Goal: Communication & Community: Answer question/provide support

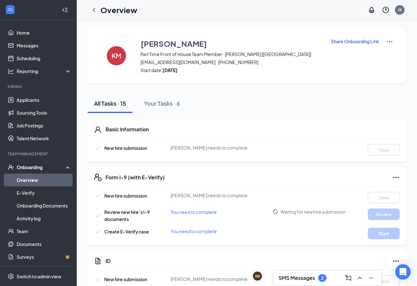
click at [318, 276] on div "SMS Messages 2" at bounding box center [303, 278] width 48 height 8
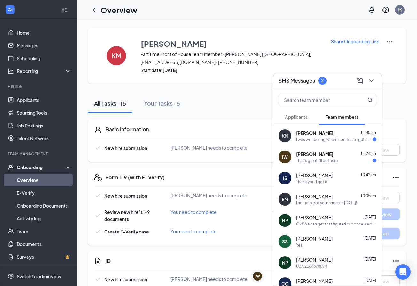
click at [314, 136] on span "[PERSON_NAME]" at bounding box center [314, 133] width 37 height 6
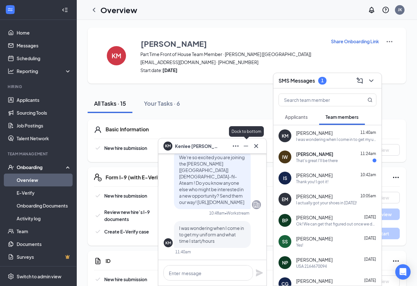
click at [244, 147] on icon "Minimize" at bounding box center [246, 146] width 8 height 8
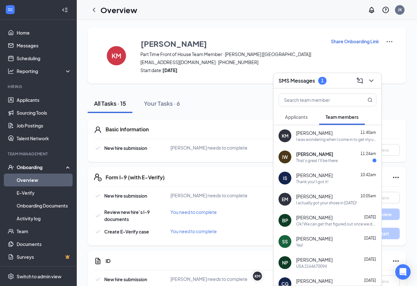
click at [319, 160] on div "That's great I'll be there" at bounding box center [317, 160] width 42 height 5
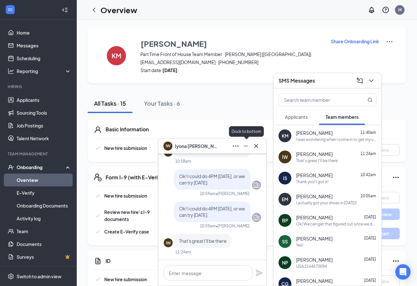
click at [248, 147] on icon "Minimize" at bounding box center [246, 146] width 8 height 8
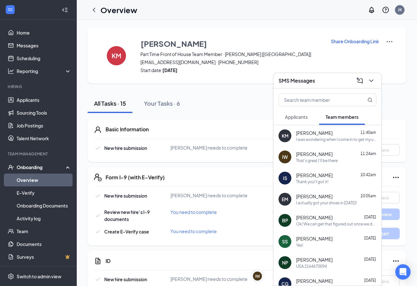
click at [298, 118] on span "Applicants" at bounding box center [296, 117] width 23 height 6
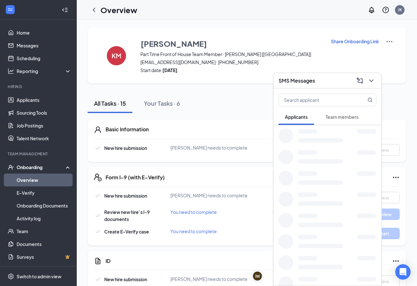
click at [373, 79] on icon "ChevronDown" at bounding box center [372, 81] width 8 height 8
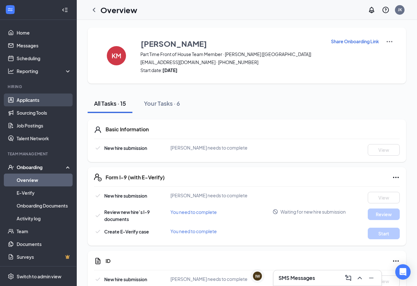
click at [29, 101] on link "Applicants" at bounding box center [44, 99] width 55 height 13
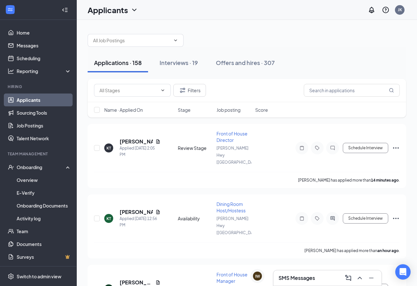
click at [67, 13] on icon "Collapse" at bounding box center [65, 10] width 6 height 6
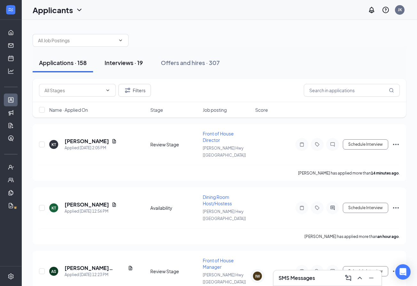
click at [124, 65] on div "Interviews · 19" at bounding box center [124, 63] width 38 height 8
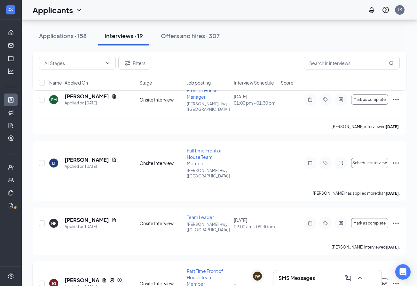
scroll to position [555, 0]
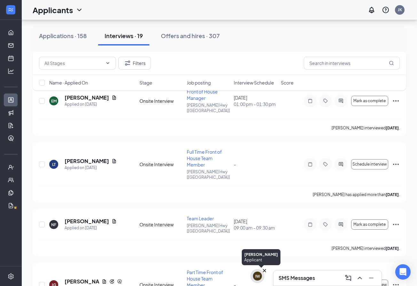
click at [257, 275] on div "IW" at bounding box center [257, 275] width 5 height 5
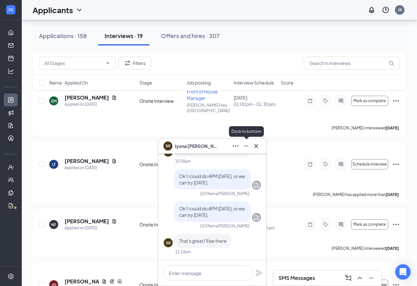
click at [247, 145] on icon "Minimize" at bounding box center [246, 146] width 8 height 8
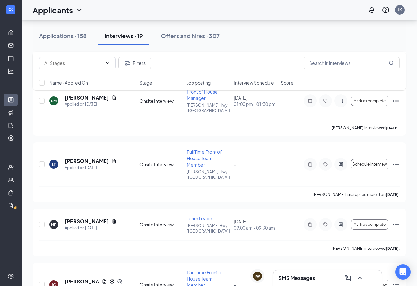
click at [311, 281] on div "SMS Messages" at bounding box center [328, 278] width 98 height 10
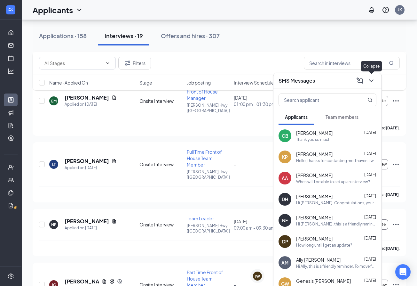
click at [371, 85] on button at bounding box center [371, 81] width 10 height 10
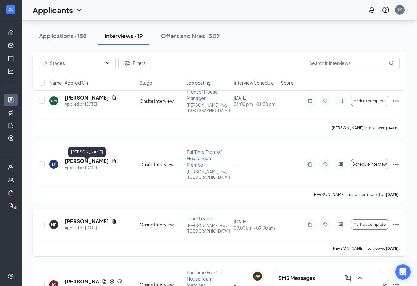
click at [73, 218] on h5 "[PERSON_NAME]" at bounding box center [87, 221] width 44 height 7
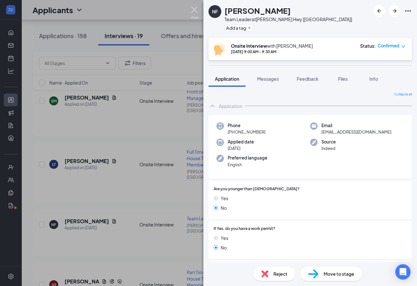
click at [198, 8] on img at bounding box center [195, 12] width 8 height 12
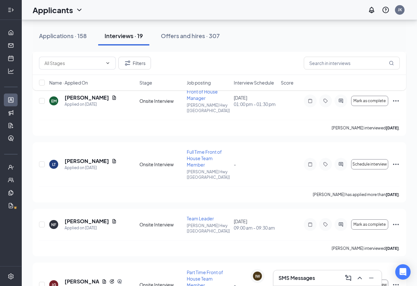
click at [13, 10] on icon "Expand" at bounding box center [13, 9] width 2 height 3
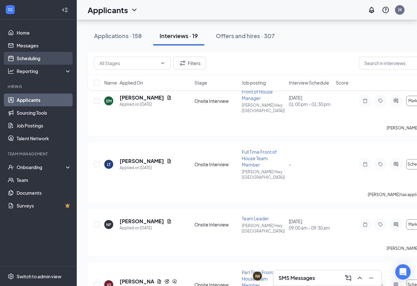
click at [43, 58] on link "Scheduling" at bounding box center [44, 58] width 55 height 13
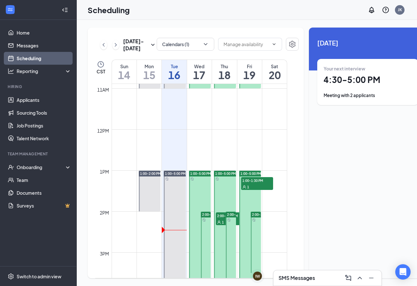
scroll to position [459, 0]
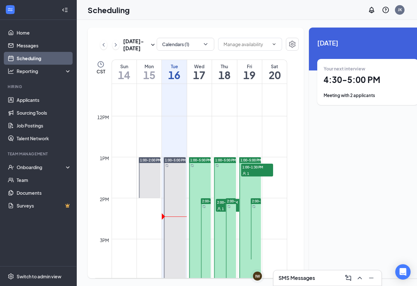
click at [199, 189] on div at bounding box center [200, 239] width 22 height 164
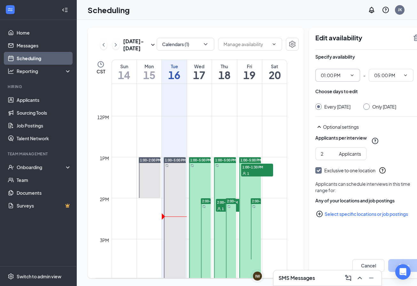
click at [350, 76] on icon "ChevronDown" at bounding box center [352, 75] width 5 height 5
click at [377, 77] on input "05:00 PM" at bounding box center [387, 75] width 26 height 7
click at [199, 189] on div at bounding box center [200, 239] width 22 height 164
click at [343, 80] on span "01:00 PM" at bounding box center [337, 75] width 45 height 13
click at [336, 75] on input "01:00 PM" at bounding box center [334, 75] width 26 height 7
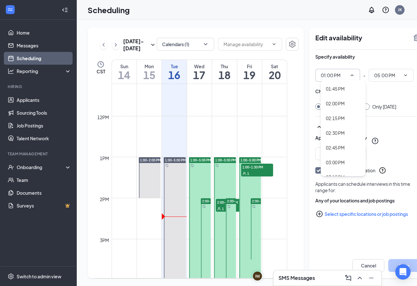
scroll to position [819, 0]
click at [329, 148] on div "03:00 PM" at bounding box center [335, 151] width 19 height 7
type input "03:00 PM"
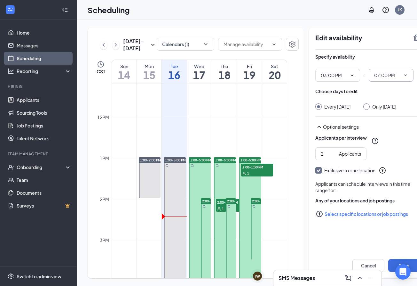
click at [372, 70] on span "07:00 PM 12:15 AM 12:30 AM 12:45 AM 01:00 AM 01:15 AM 01:30 AM 01:45 AM 02:00 A…" at bounding box center [391, 75] width 45 height 13
click at [374, 74] on input "07:00 PM" at bounding box center [387, 75] width 26 height 7
click at [383, 149] on div "05:00 PM" at bounding box center [388, 150] width 19 height 7
type input "05:00 PM"
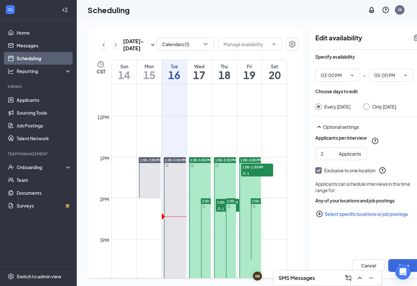
click at [363, 107] on div at bounding box center [366, 106] width 6 height 6
click at [363, 108] on input "Only [DATE]" at bounding box center [365, 105] width 4 height 4
radio input "true"
radio input "false"
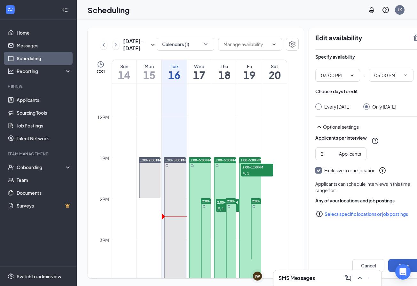
click at [388, 263] on button "Save" at bounding box center [404, 265] width 32 height 13
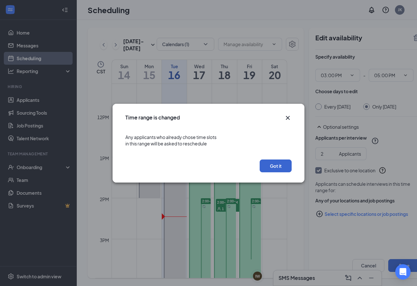
click at [278, 165] on button "Got it" at bounding box center [276, 165] width 32 height 13
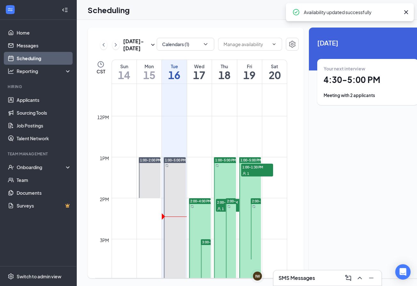
click at [309, 175] on div "Unavailable in basic plan Today Your next interview 4:30 - 5:00 PM Meeting with…" at bounding box center [368, 153] width 118 height 251
click at [204, 188] on td at bounding box center [200, 182] width 176 height 10
click at [197, 203] on span "2:00-4:00 PM" at bounding box center [200, 201] width 21 height 4
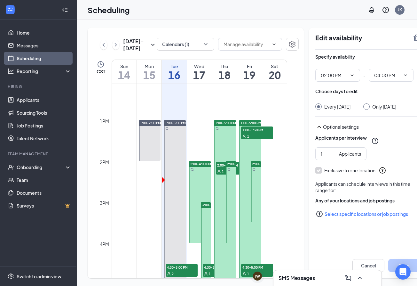
scroll to position [492, 0]
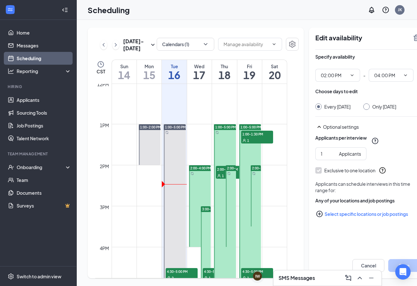
click at [199, 193] on div at bounding box center [200, 206] width 22 height 82
click at [288, 276] on h3 "SMS Messages" at bounding box center [297, 277] width 36 height 7
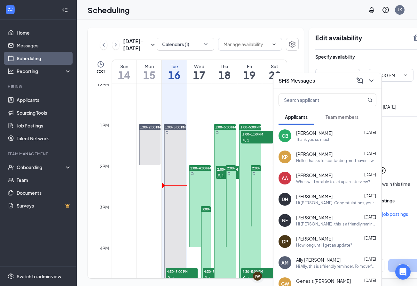
click at [350, 132] on div "[PERSON_NAME] [DATE]" at bounding box center [336, 133] width 80 height 6
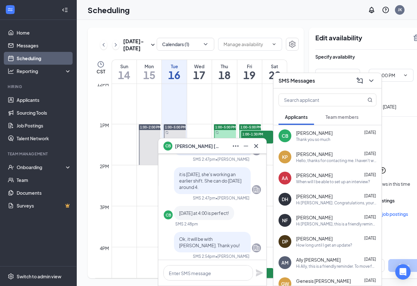
scroll to position [-60, 0]
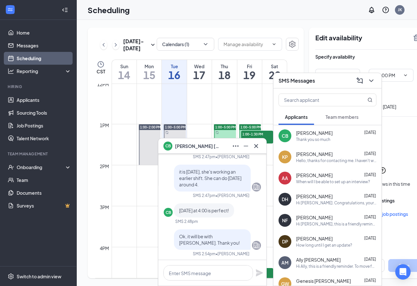
click at [351, 116] on span "Team members" at bounding box center [342, 117] width 33 height 6
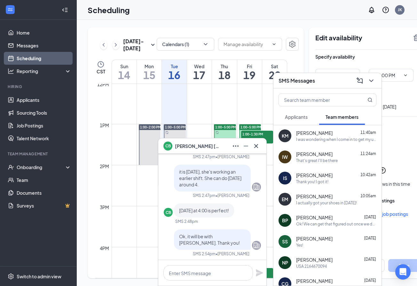
click at [318, 160] on div "That's great I'll be there" at bounding box center [317, 160] width 42 height 5
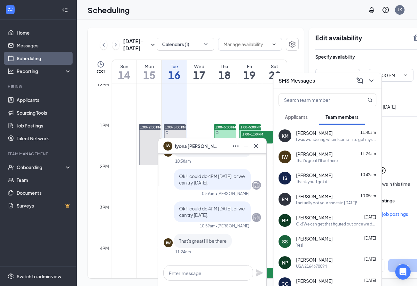
click at [307, 141] on div "I was wondering when I come in to get my uniform and what time I start/hours" at bounding box center [336, 139] width 80 height 5
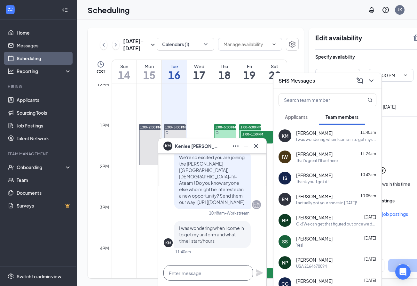
click at [220, 272] on textarea at bounding box center [209, 272] width 90 height 15
click at [207, 277] on textarea at bounding box center [209, 272] width 90 height 15
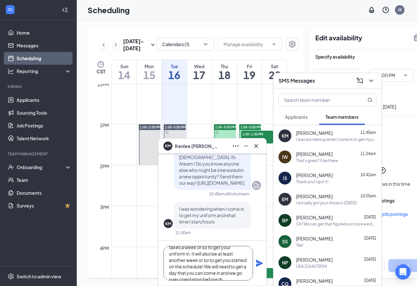
scroll to position [20, 0]
type textarea "Hey [PERSON_NAME]! It typically takes a week or so to get your uniform in. It w…"
click at [258, 263] on icon "Plane" at bounding box center [260, 263] width 8 height 8
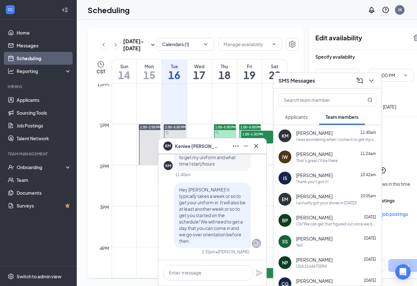
scroll to position [0, 0]
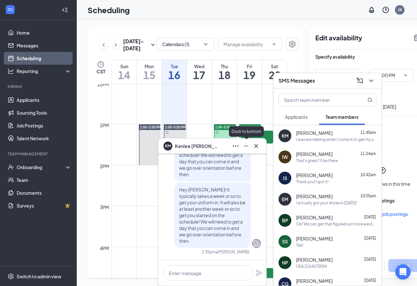
click at [244, 149] on icon "Minimize" at bounding box center [246, 146] width 8 height 8
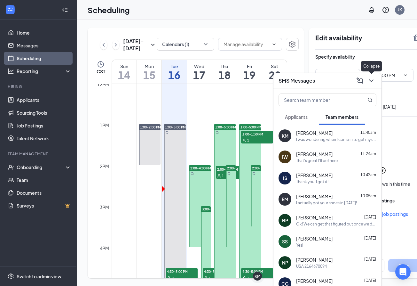
click at [372, 76] on button at bounding box center [371, 81] width 10 height 10
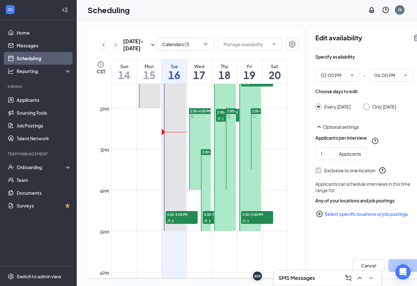
scroll to position [550, 0]
click at [36, 166] on div "Onboarding" at bounding box center [41, 167] width 49 height 6
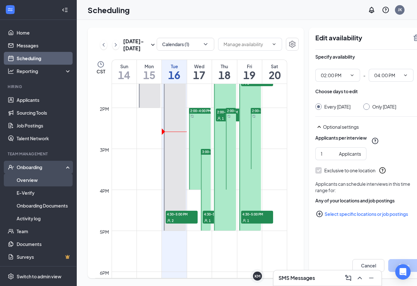
click at [34, 177] on link "Overview" at bounding box center [44, 179] width 55 height 13
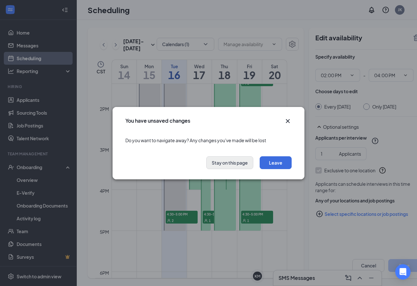
click at [243, 168] on button "Stay on this page" at bounding box center [229, 162] width 47 height 13
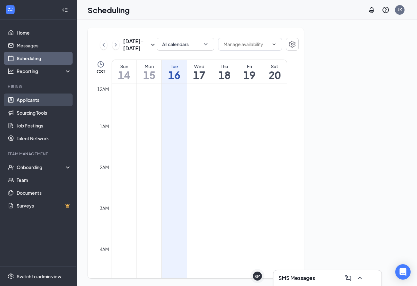
scroll to position [315, 0]
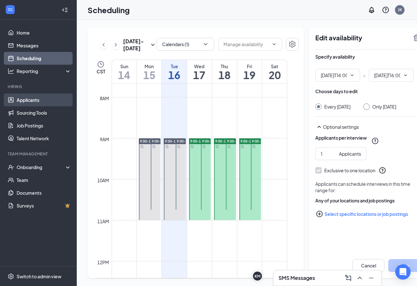
type input "02:00 PM"
type input "04:00 PM"
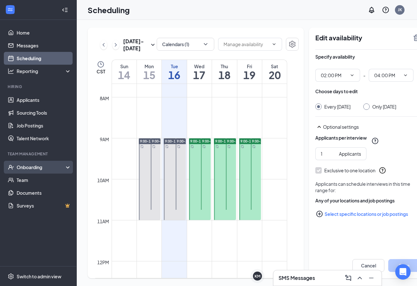
click at [26, 165] on div "Onboarding" at bounding box center [41, 167] width 49 height 6
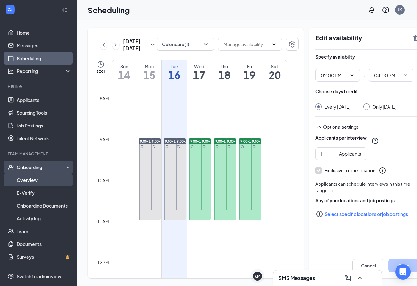
click at [29, 178] on link "Overview" at bounding box center [44, 179] width 55 height 13
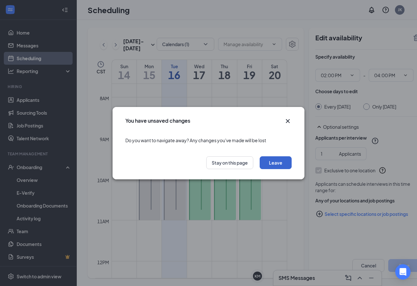
click at [265, 165] on button "Leave" at bounding box center [276, 162] width 32 height 13
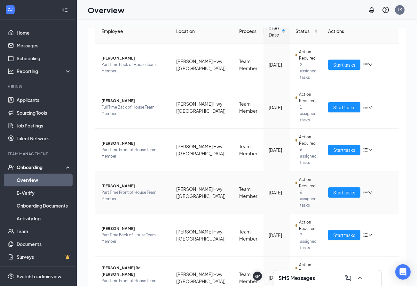
scroll to position [68, 0]
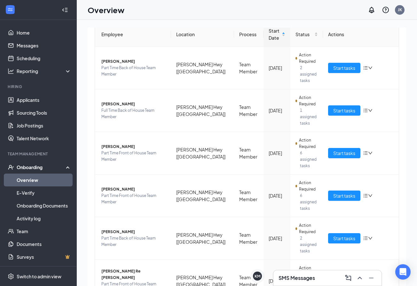
click at [299, 275] on h3 "SMS Messages" at bounding box center [297, 277] width 36 height 7
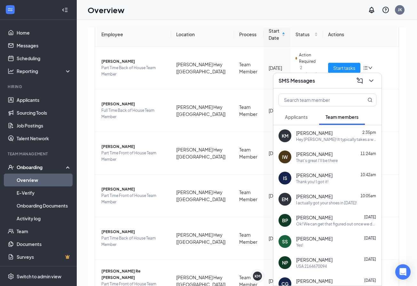
click at [317, 11] on div "Overview JK" at bounding box center [247, 10] width 340 height 20
click at [335, 64] on span "Start tasks" at bounding box center [344, 67] width 22 height 7
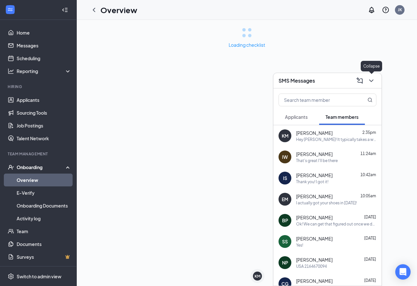
click at [372, 80] on icon "ChevronDown" at bounding box center [371, 80] width 4 height 3
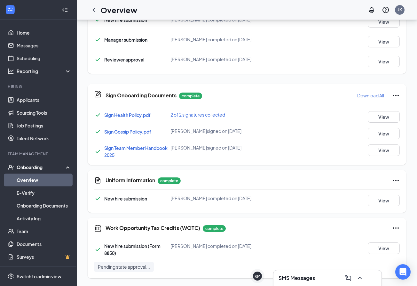
click at [291, 278] on h3 "SMS Messages" at bounding box center [297, 277] width 36 height 7
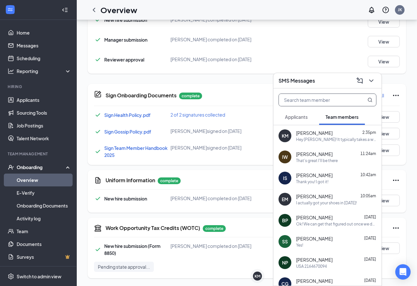
click at [323, 100] on input "text" at bounding box center [317, 100] width 76 height 12
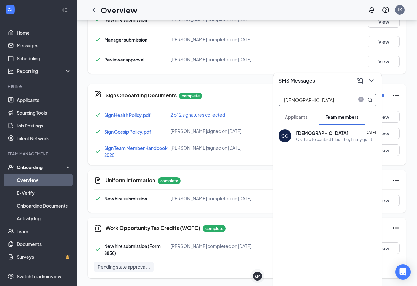
type input "[DEMOGRAPHIC_DATA]"
click at [340, 137] on div "Ok I had to contact IT but they finally got it to where we can continue the pro…" at bounding box center [336, 139] width 80 height 5
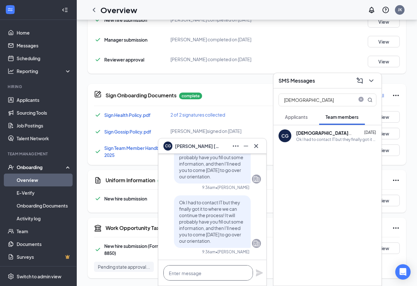
click at [199, 275] on textarea at bounding box center [209, 272] width 90 height 15
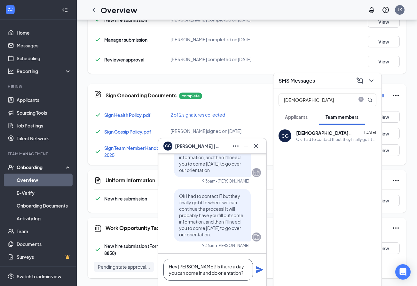
type textarea "Hey [PERSON_NAME]! Is there a day you can come in and do orientation?"
click at [261, 269] on icon "Plane" at bounding box center [259, 269] width 7 height 7
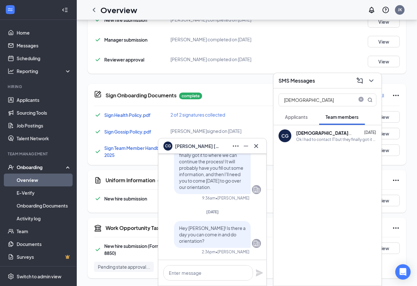
scroll to position [0, 0]
click at [247, 144] on icon "Minimize" at bounding box center [246, 146] width 8 height 8
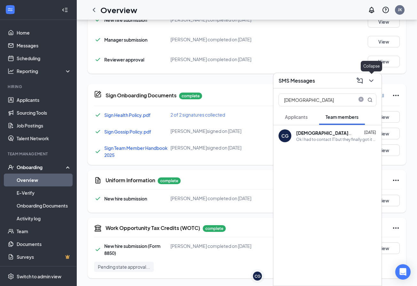
click at [373, 79] on icon "ChevronDown" at bounding box center [371, 80] width 4 height 3
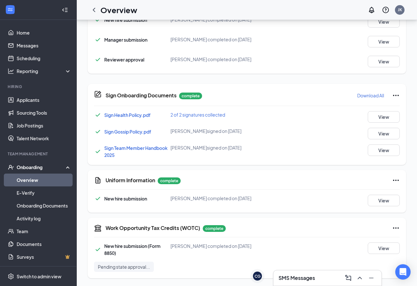
click at [32, 177] on link "Overview" at bounding box center [44, 179] width 55 height 13
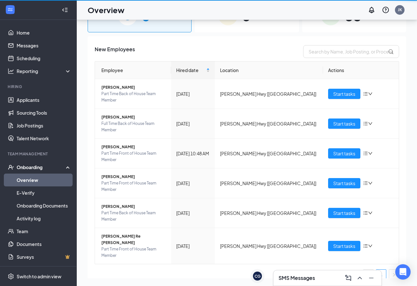
scroll to position [29, 0]
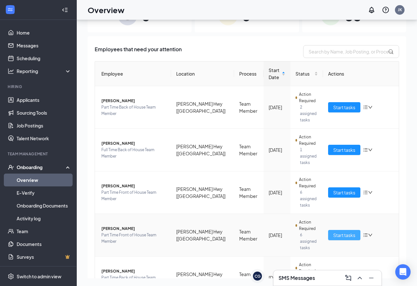
click at [336, 231] on span "Start tasks" at bounding box center [344, 234] width 22 height 7
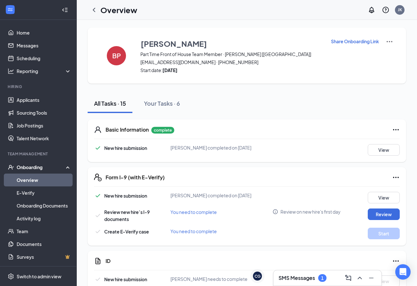
click at [38, 180] on link "Overview" at bounding box center [44, 179] width 55 height 13
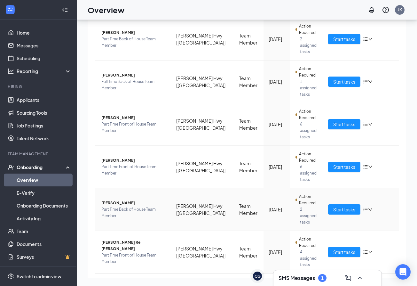
scroll to position [29, 0]
click at [314, 275] on h3 "SMS Messages" at bounding box center [297, 277] width 36 height 7
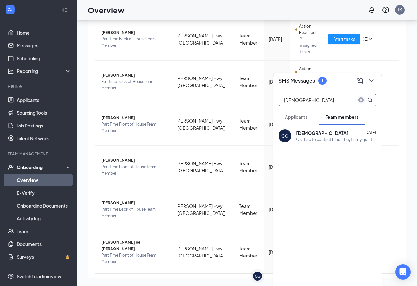
click at [360, 98] on icon "close-circle" at bounding box center [361, 99] width 5 height 5
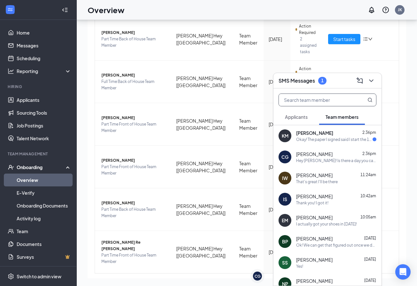
click at [334, 132] on div "[PERSON_NAME] 2:36pm" at bounding box center [336, 133] width 80 height 6
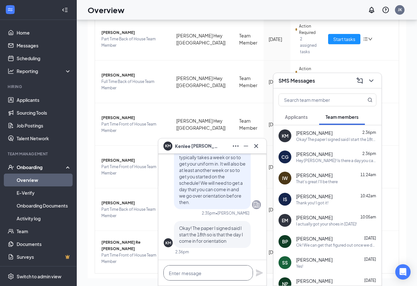
click at [210, 269] on textarea at bounding box center [209, 272] width 90 height 15
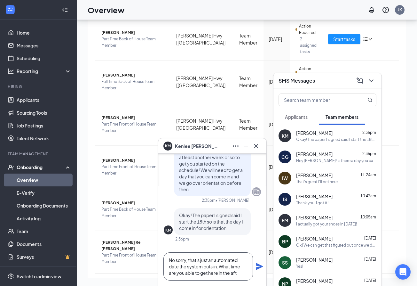
scroll to position [0, 0]
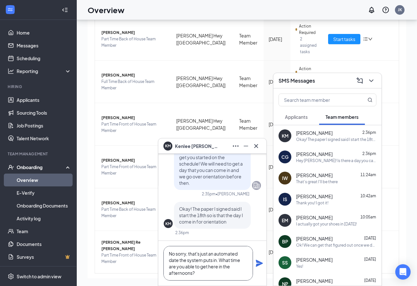
type textarea "No sorry, that's just an automated date the system puts in. What time are you a…"
click at [261, 264] on icon "Plane" at bounding box center [260, 263] width 8 height 8
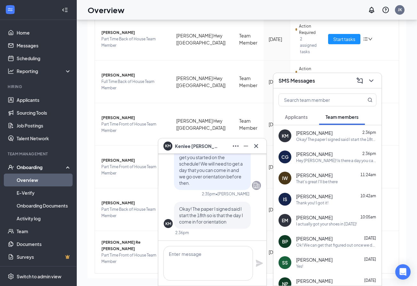
scroll to position [0, 0]
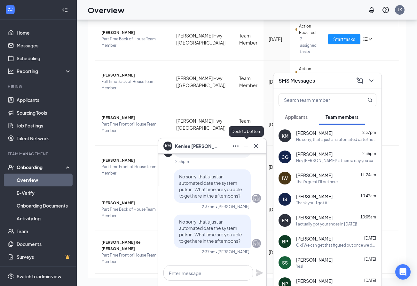
click at [247, 145] on icon "Minimize" at bounding box center [246, 146] width 8 height 8
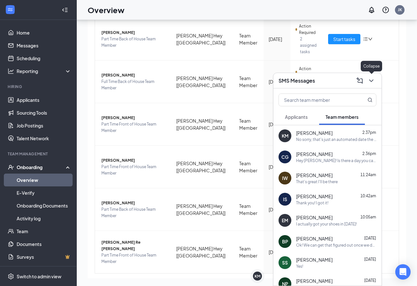
click at [372, 85] on button at bounding box center [371, 81] width 10 height 10
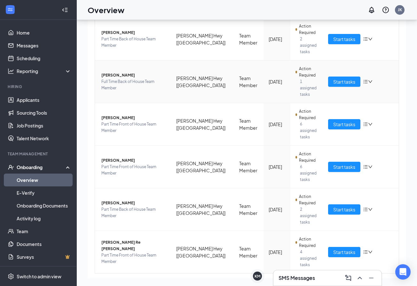
click at [234, 70] on td "Team Member" at bounding box center [248, 81] width 29 height 43
click at [345, 78] on span "Start tasks" at bounding box center [344, 81] width 22 height 7
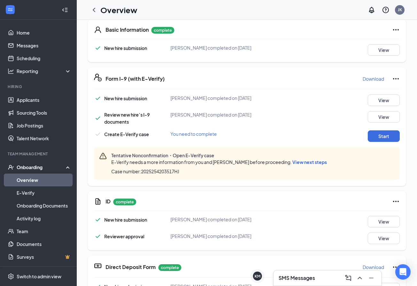
scroll to position [100, 0]
drag, startPoint x: 401, startPoint y: 268, endPoint x: 323, endPoint y: 112, distance: 174.9
click at [323, 112] on div "Review new hire’s I-9 documents [PERSON_NAME] completed on [DATE] View" at bounding box center [247, 118] width 306 height 14
click at [294, 161] on span "View next steps" at bounding box center [309, 162] width 35 height 6
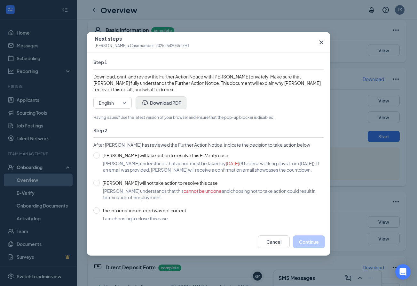
click at [164, 105] on button "Download PDF" at bounding box center [161, 102] width 51 height 13
click at [320, 41] on icon "Cross" at bounding box center [322, 42] width 8 height 8
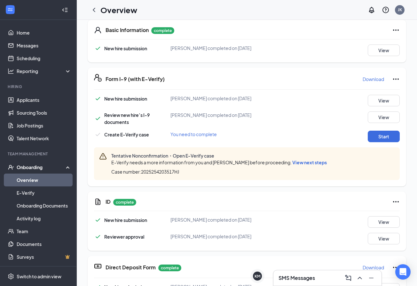
click at [290, 280] on h3 "SMS Messages" at bounding box center [297, 277] width 36 height 7
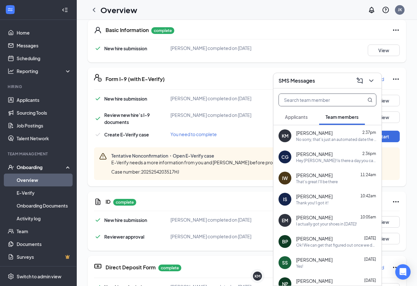
click at [319, 100] on input "text" at bounding box center [317, 100] width 76 height 12
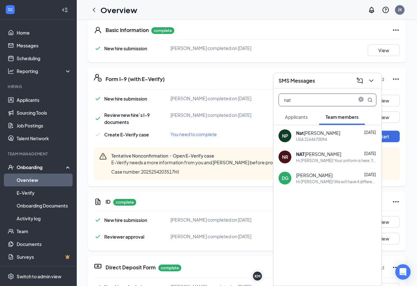
type input "nat"
click at [334, 140] on div "USA 2164670094" at bounding box center [336, 139] width 80 height 5
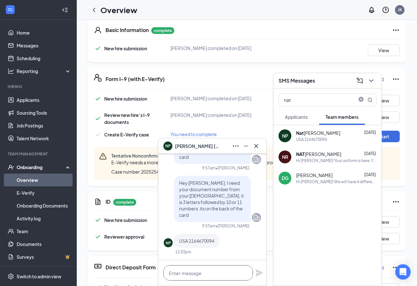
click at [207, 275] on textarea at bounding box center [209, 272] width 90 height 15
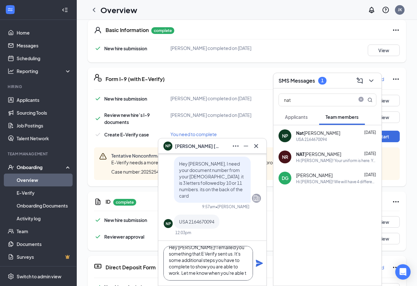
scroll to position [13, 0]
type textarea "Hey [PERSON_NAME]! I emailed you something that E Verify sent us. It's some add…"
click at [255, 264] on div "Hey [PERSON_NAME]! I emailed you something that E Verify sent us. It's some add…" at bounding box center [212, 263] width 108 height 45
click at [257, 264] on icon "Plane" at bounding box center [259, 263] width 7 height 7
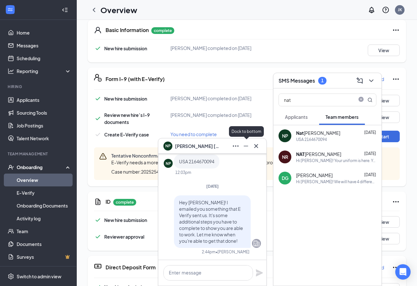
scroll to position [0, 0]
click at [245, 144] on icon "Minimize" at bounding box center [246, 146] width 8 height 8
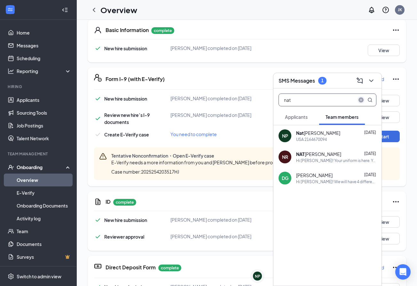
click at [360, 100] on icon "close-circle" at bounding box center [361, 99] width 5 height 5
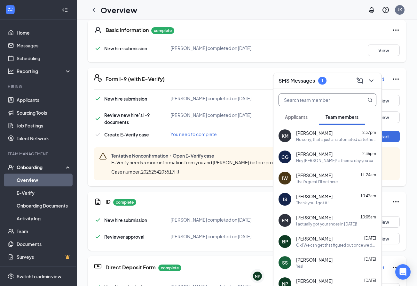
click at [304, 114] on span "Applicants" at bounding box center [296, 117] width 23 height 6
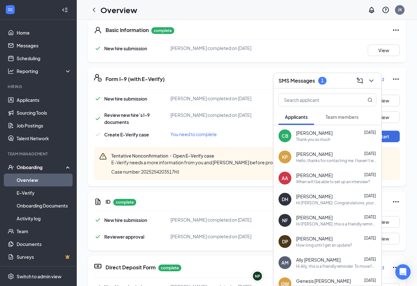
click at [349, 118] on span "Team members" at bounding box center [342, 117] width 33 height 6
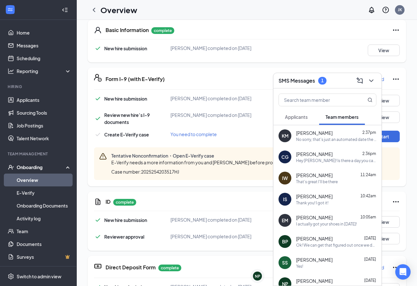
click at [299, 121] on button "Applicants" at bounding box center [297, 117] width 36 height 16
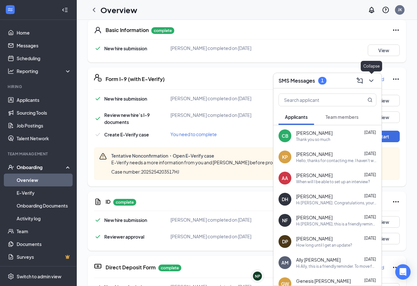
click at [374, 78] on icon "ChevronDown" at bounding box center [372, 81] width 8 height 8
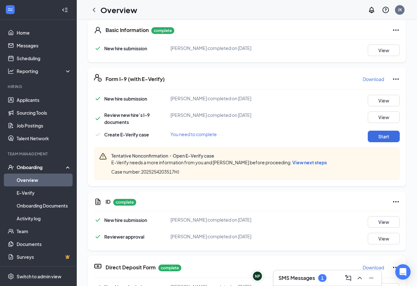
click at [307, 275] on h3 "SMS Messages" at bounding box center [297, 277] width 36 height 7
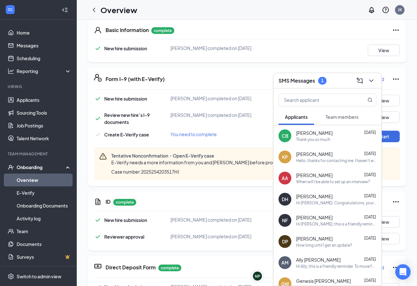
click at [333, 143] on div "CB [PERSON_NAME] [DATE] Thank you so much" at bounding box center [328, 135] width 108 height 21
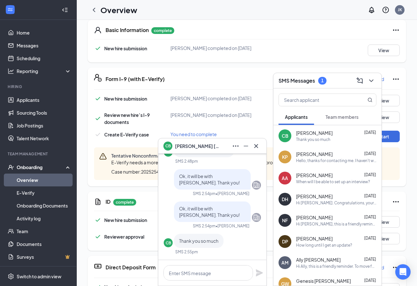
click at [340, 120] on div "Team members" at bounding box center [342, 117] width 33 height 6
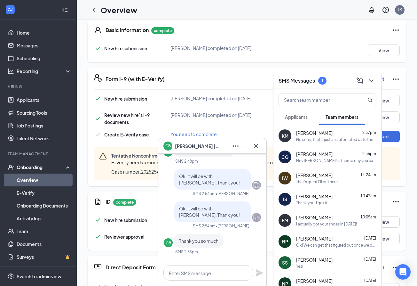
click at [301, 120] on div "Applicants" at bounding box center [296, 117] width 23 height 6
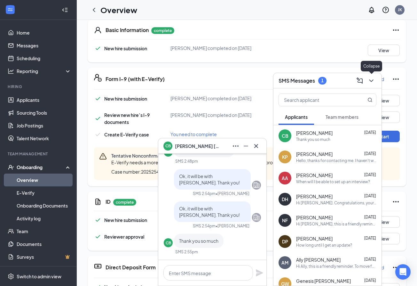
click at [374, 79] on icon "ChevronDown" at bounding box center [372, 81] width 8 height 8
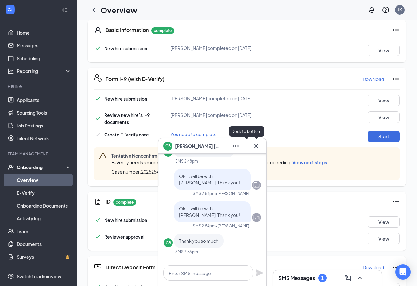
click at [248, 147] on icon "Minimize" at bounding box center [246, 146] width 8 height 8
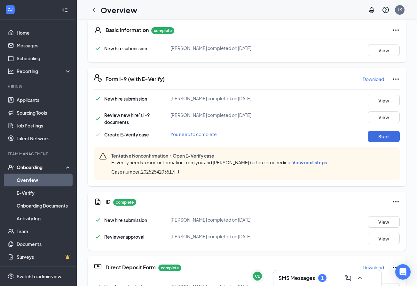
click at [322, 280] on div "1" at bounding box center [322, 277] width 3 height 5
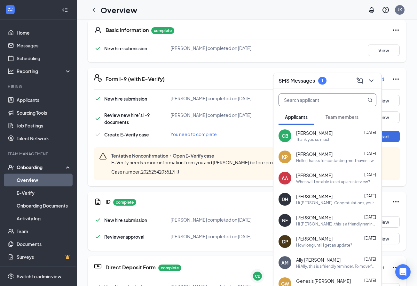
click at [325, 104] on input "text" at bounding box center [317, 100] width 76 height 12
click at [370, 80] on icon "ChevronDown" at bounding box center [372, 81] width 8 height 8
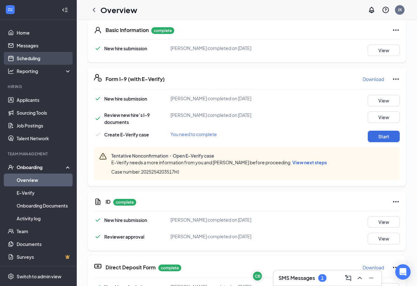
click at [41, 60] on link "Scheduling" at bounding box center [44, 58] width 55 height 13
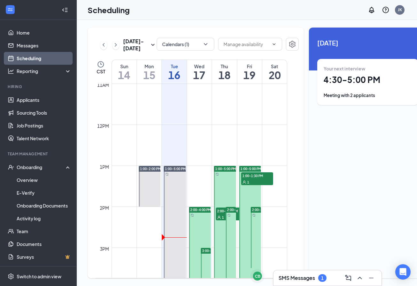
scroll to position [455, 0]
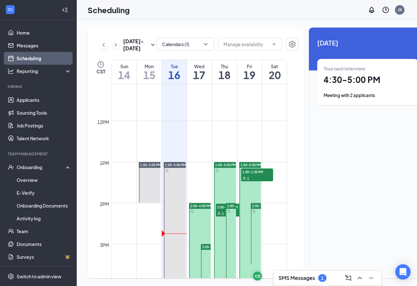
click at [302, 276] on h3 "SMS Messages" at bounding box center [297, 277] width 36 height 7
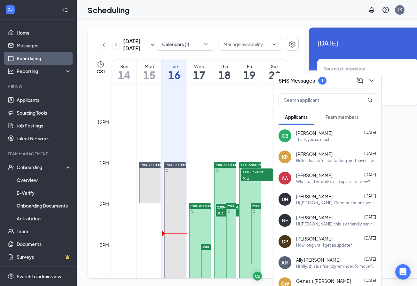
click at [346, 135] on div "[PERSON_NAME] [DATE]" at bounding box center [336, 133] width 80 height 6
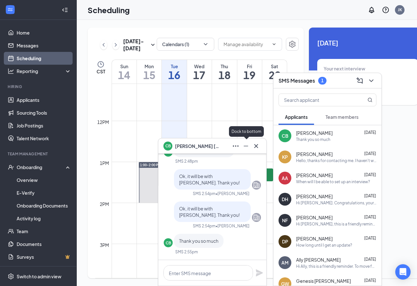
click at [245, 144] on icon "Minimize" at bounding box center [246, 146] width 8 height 8
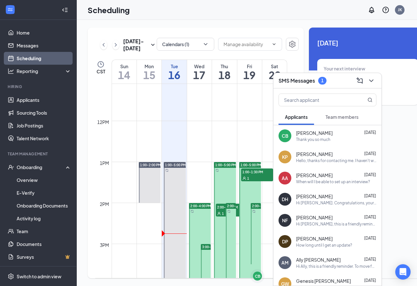
click at [319, 160] on div "Hello, thanks for contacting me. I haven't worked for [DEMOGRAPHIC_DATA]-fil-A …" at bounding box center [336, 160] width 80 height 5
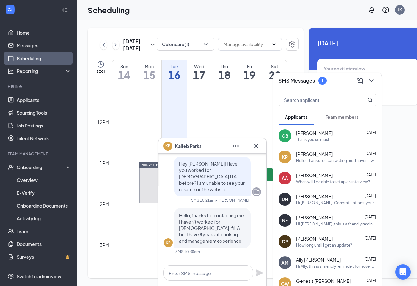
click at [344, 118] on span "Team members" at bounding box center [342, 117] width 33 height 6
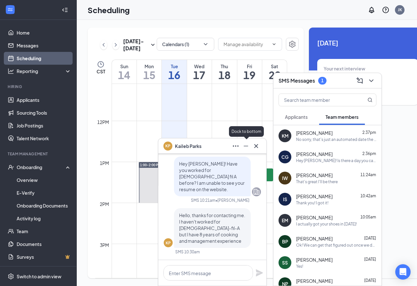
click at [244, 144] on icon "Minimize" at bounding box center [246, 146] width 8 height 8
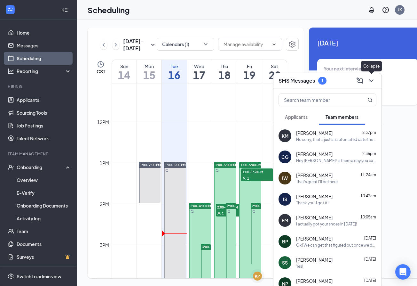
click at [371, 81] on icon "ChevronDown" at bounding box center [372, 81] width 8 height 8
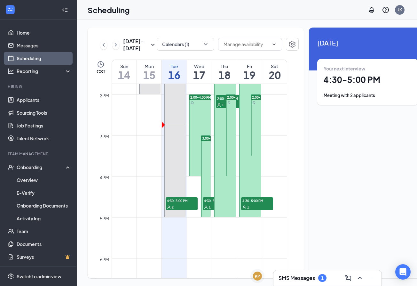
scroll to position [571, 0]
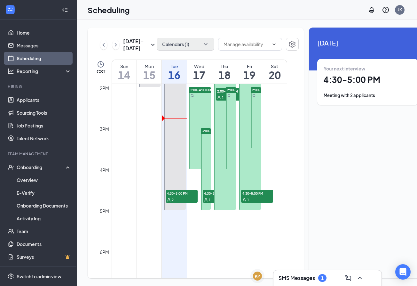
click at [203, 46] on icon "ChevronDown" at bounding box center [206, 44] width 6 height 6
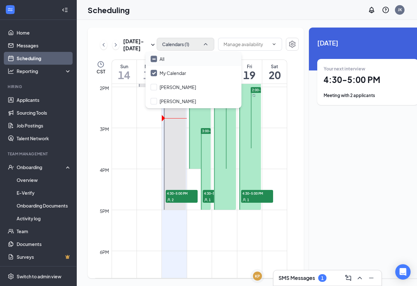
click at [153, 61] on icon "Minimize" at bounding box center [154, 59] width 5 height 5
click at [153, 61] on input "All" at bounding box center [158, 59] width 14 height 6
checkbox input "true"
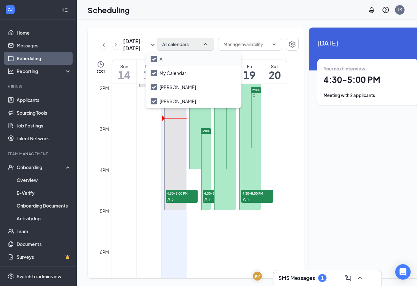
click at [191, 35] on div "[DATE] - [DATE] All calendars CST Sun 14 Mon 15 Tue 16 Wed 17 Thu 18 Fri 19 Sat…" at bounding box center [196, 153] width 216 height 251
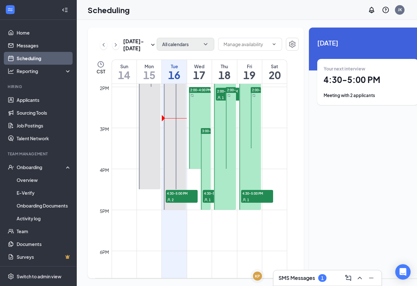
click at [340, 88] on div "Your next interview 4:30 - 5:00 PM Meeting with 2 applicants" at bounding box center [368, 81] width 88 height 33
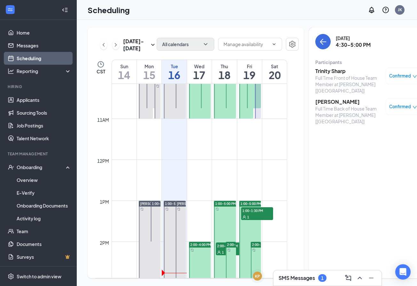
click at [208, 159] on td at bounding box center [200, 154] width 176 height 10
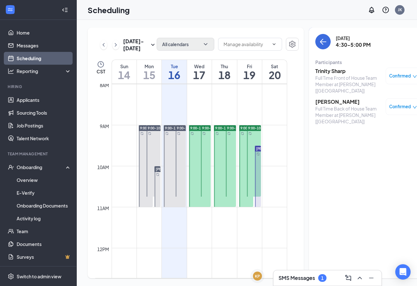
scroll to position [311, 0]
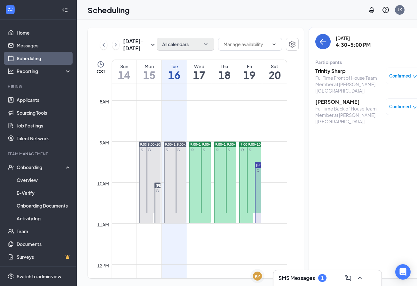
click at [205, 181] on div at bounding box center [206, 176] width 10 height 71
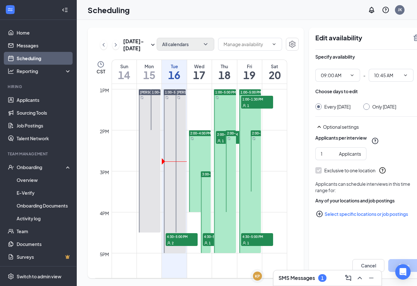
scroll to position [541, 0]
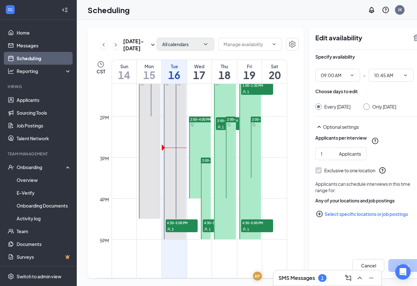
click at [209, 231] on span "1" at bounding box center [210, 229] width 2 height 4
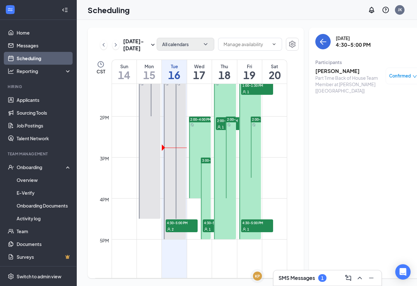
click at [317, 72] on h3 "[PERSON_NAME]" at bounding box center [348, 71] width 67 height 7
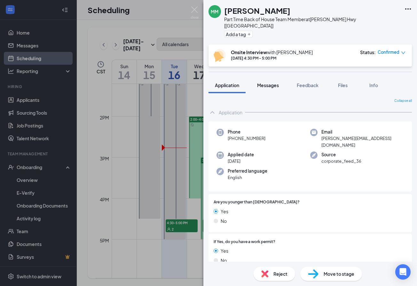
click at [270, 82] on div "Messages" at bounding box center [268, 85] width 22 height 6
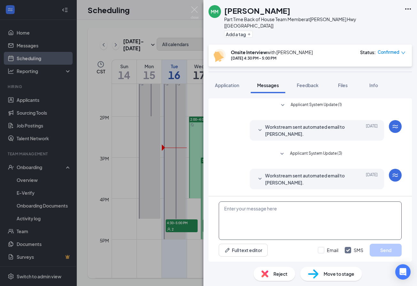
click at [263, 222] on textarea at bounding box center [310, 220] width 183 height 38
type textarea "Hey [PERSON_NAME]! Just confirming your interview for [DATE] at 4:30!"
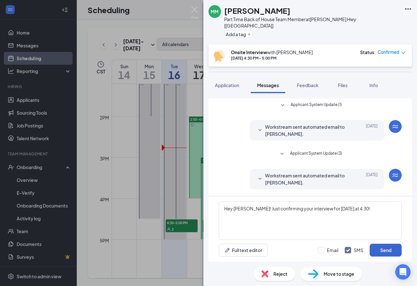
click at [384, 247] on button "Send" at bounding box center [386, 250] width 32 height 13
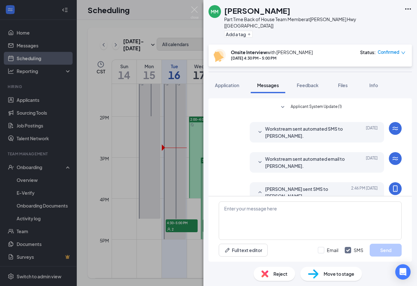
scroll to position [150, 0]
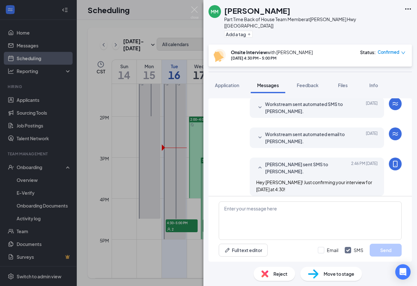
click at [199, 10] on div "MM [PERSON_NAME] Part Time Back of House Team Member at [PERSON_NAME] [[GEOGRAP…" at bounding box center [208, 143] width 417 height 286
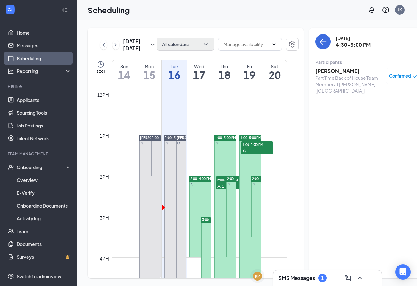
scroll to position [477, 0]
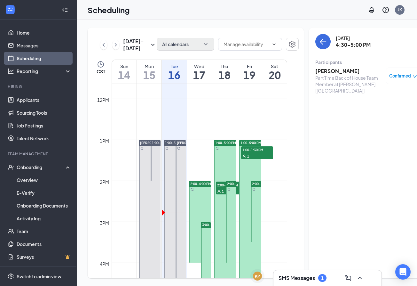
click at [310, 277] on h3 "SMS Messages" at bounding box center [297, 277] width 36 height 7
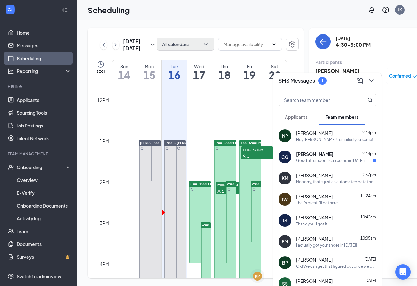
click at [335, 158] on div "Good afternoon! I can come in [DATE] if thats okay? I get out of school at 1:30…" at bounding box center [334, 160] width 76 height 5
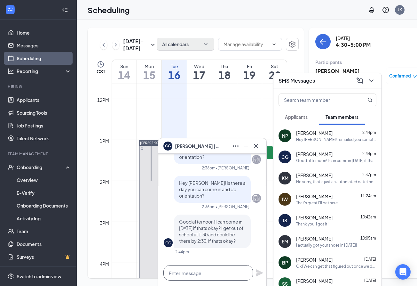
click at [208, 275] on textarea at bounding box center [209, 272] width 90 height 15
click at [246, 145] on icon "Minimize" at bounding box center [246, 146] width 8 height 8
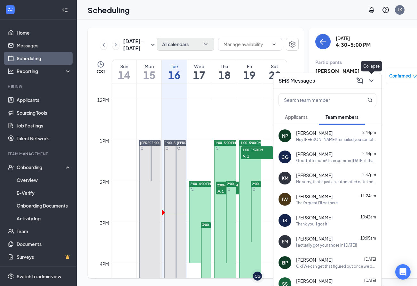
click at [371, 82] on icon "ChevronDown" at bounding box center [372, 81] width 8 height 8
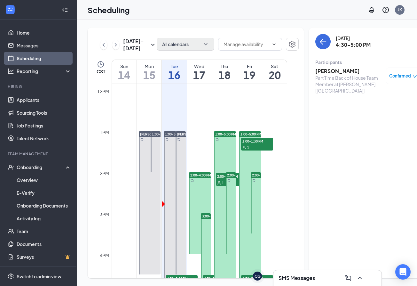
scroll to position [486, 0]
click at [256, 277] on div "CG" at bounding box center [258, 275] width 6 height 5
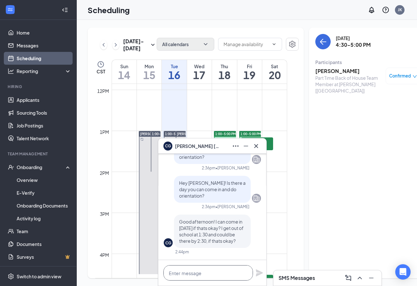
click at [229, 274] on textarea at bounding box center [209, 272] width 90 height 15
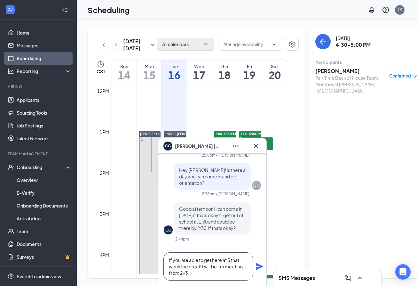
type textarea "If you are able to get here at 3 that would be great! I will be in a meeting fr…"
click at [260, 265] on icon "Plane" at bounding box center [259, 266] width 7 height 7
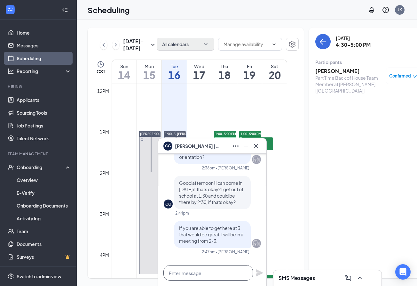
click at [210, 280] on textarea at bounding box center [209, 272] width 90 height 15
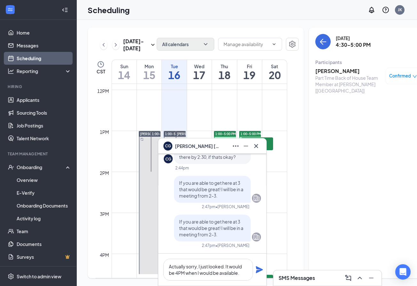
click at [260, 274] on div "Actually sorry, I just looked. It would be 4PM when I would be available." at bounding box center [212, 269] width 108 height 32
click at [237, 273] on textarea "Actually sorry, I just looked. It would be 4PM when I would be available." at bounding box center [209, 270] width 90 height 22
click at [241, 274] on textarea "Actually sorry, I just looked. It would be 4PM when I would be available." at bounding box center [209, 270] width 90 height 22
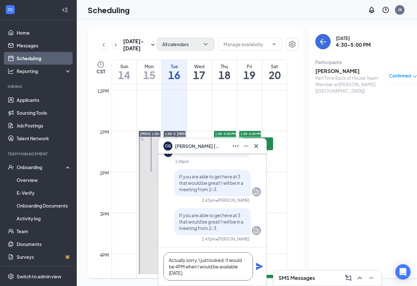
type textarea "Actually sorry, I just looked. It would be 4PM when I would be available [DATE]."
click at [258, 266] on icon "Plane" at bounding box center [260, 266] width 8 height 8
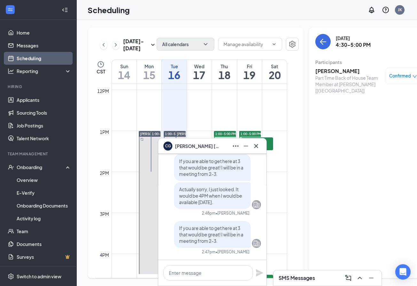
scroll to position [0, 0]
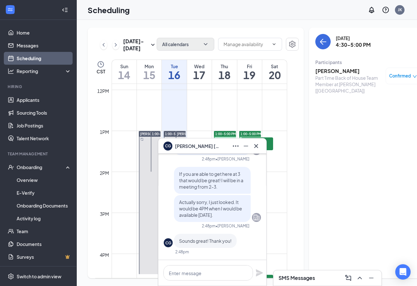
click at [294, 281] on h3 "SMS Messages" at bounding box center [297, 277] width 36 height 7
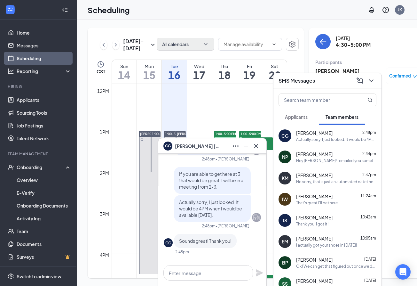
click at [336, 164] on div "NP [PERSON_NAME] 2:44pm Hey [PERSON_NAME]! I emailed you something that E Verif…" at bounding box center [328, 156] width 108 height 21
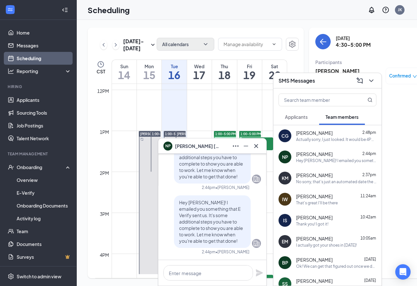
click at [331, 184] on div "No sorry, that's just an automated date the system puts in. What time are you a…" at bounding box center [336, 181] width 80 height 5
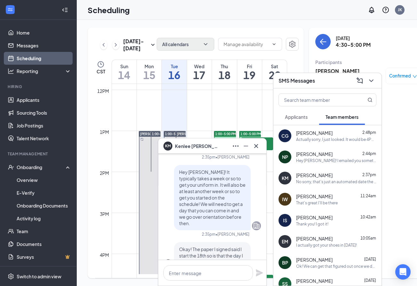
scroll to position [-114, 0]
click at [329, 205] on div "That's great I'll be there" at bounding box center [317, 202] width 42 height 5
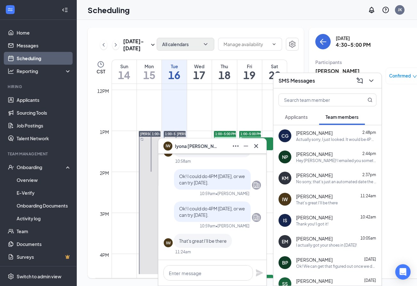
click at [334, 244] on div "I actually got your shoes in [DATE]!" at bounding box center [326, 244] width 61 height 5
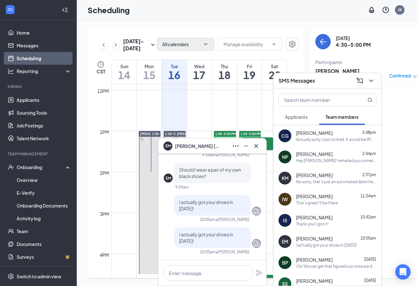
click at [300, 118] on span "Applicants" at bounding box center [296, 117] width 23 height 6
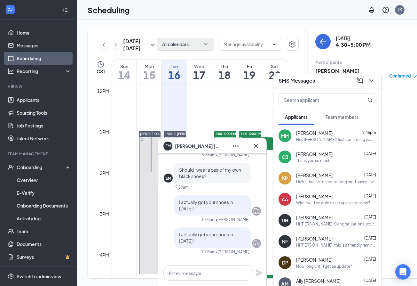
click at [328, 137] on div "Hey [PERSON_NAME]! Just confirming your interview for [DATE] at 4:30!" at bounding box center [336, 139] width 80 height 5
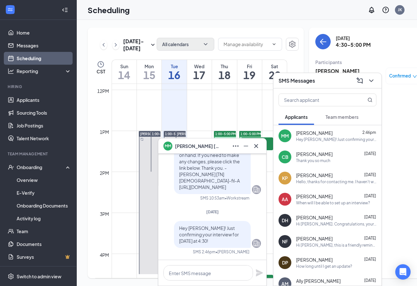
click at [331, 156] on span "[PERSON_NAME]" at bounding box center [314, 154] width 36 height 6
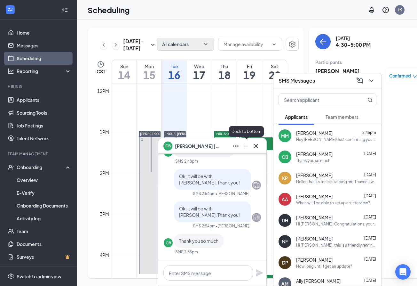
click at [245, 148] on icon "Minimize" at bounding box center [246, 146] width 8 height 8
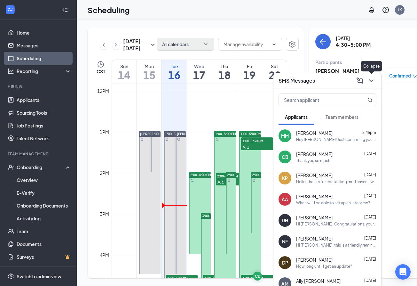
click at [370, 84] on icon "ChevronDown" at bounding box center [372, 81] width 8 height 8
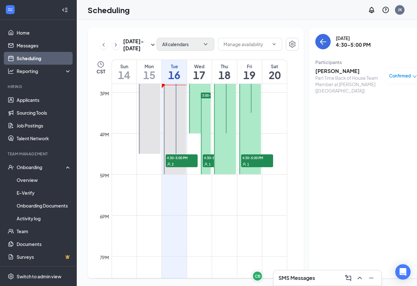
scroll to position [607, 0]
click at [303, 282] on div "SMS Messages 2" at bounding box center [328, 278] width 98 height 10
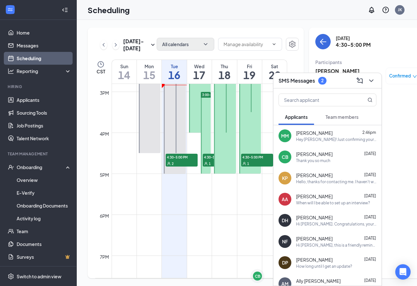
click at [342, 119] on span "Team members" at bounding box center [342, 117] width 33 height 6
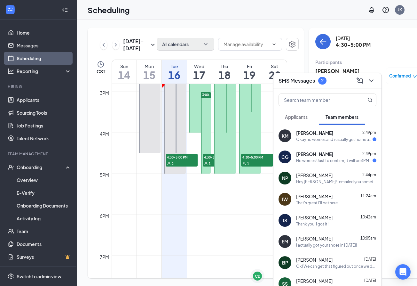
click at [329, 142] on div "Okay no worries and i usually get home around 3:45 ish and I live about 5 minut…" at bounding box center [334, 139] width 76 height 5
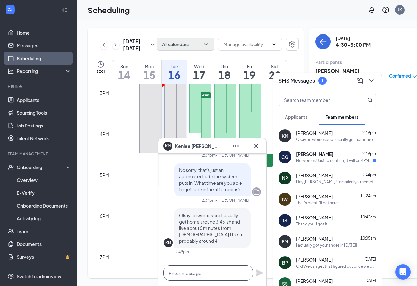
click at [221, 275] on textarea at bounding box center [209, 272] width 90 height 15
click at [247, 144] on icon "Minimize" at bounding box center [246, 146] width 8 height 8
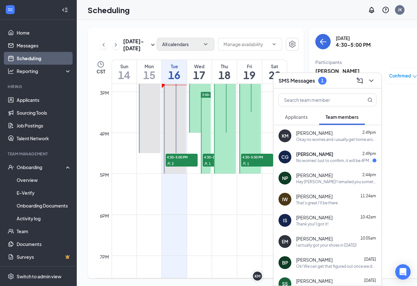
click at [323, 157] on div "[PERSON_NAME] 2:49pm No worries! Just to confirm, it will be 4PM when I come in…" at bounding box center [336, 157] width 80 height 12
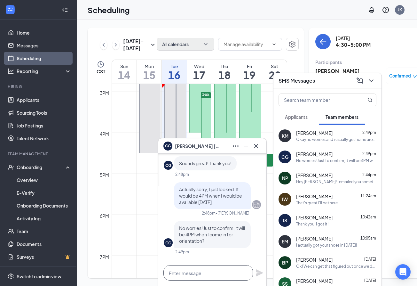
click at [194, 272] on textarea at bounding box center [209, 272] width 90 height 15
type textarea "Yes, 4PM [DATE]!"
click at [259, 272] on icon "Plane" at bounding box center [259, 272] width 7 height 7
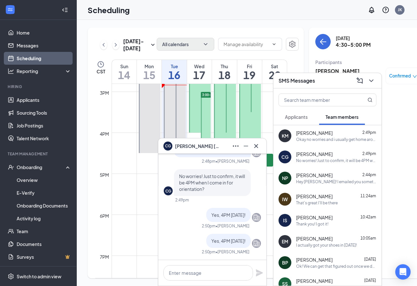
click at [337, 142] on div "Okay no worries and i usually get home around 3:45 ish and I live about 5 minut…" at bounding box center [336, 139] width 80 height 5
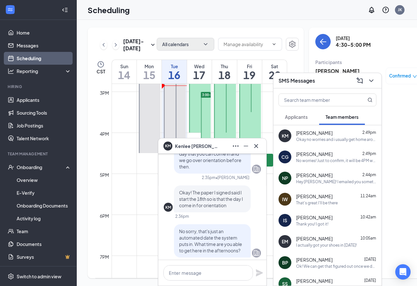
scroll to position [-116, 0]
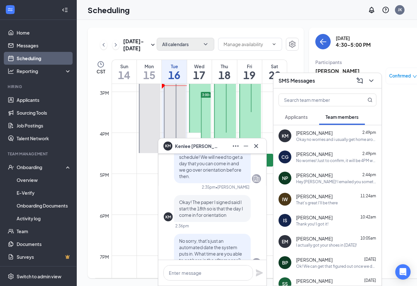
click at [319, 161] on div "No worries! Just to confirm, it will be 4PM when I come in for orientation?" at bounding box center [336, 160] width 80 height 5
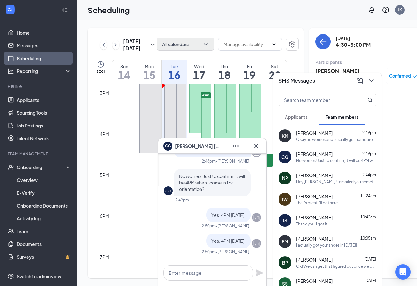
scroll to position [0, 0]
click at [340, 137] on div "Okay no worries and i usually get home around 3:45 ish and I live about 5 minut…" at bounding box center [336, 139] width 80 height 5
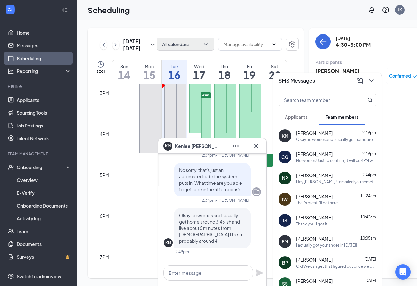
click at [205, 282] on div at bounding box center [212, 273] width 108 height 26
click at [200, 278] on textarea at bounding box center [209, 272] width 90 height 15
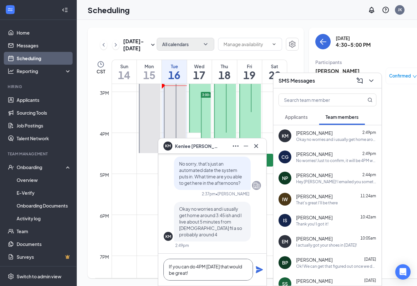
type textarea "If you can do 4PM [DATE] that would be great!"
click at [259, 270] on icon "Plane" at bounding box center [259, 269] width 7 height 7
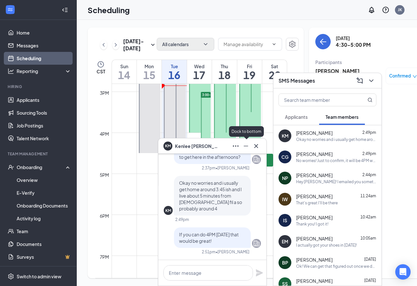
scroll to position [0, 0]
click at [246, 144] on icon "Minimize" at bounding box center [246, 146] width 8 height 8
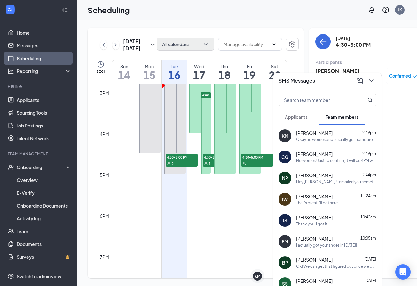
click at [328, 204] on div "That's great I'll be there" at bounding box center [317, 202] width 42 height 5
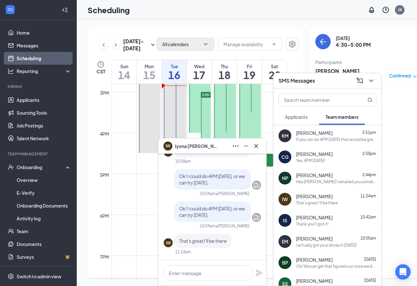
click at [326, 223] on div "Thank you! I got it!" at bounding box center [312, 223] width 32 height 5
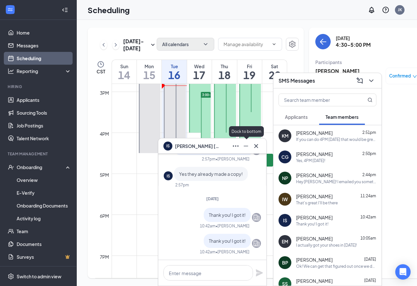
click at [247, 145] on icon "Minimize" at bounding box center [246, 146] width 8 height 8
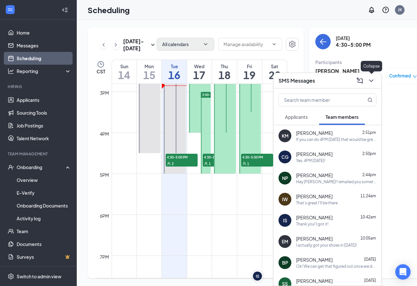
click at [372, 77] on icon "ChevronDown" at bounding box center [372, 81] width 8 height 8
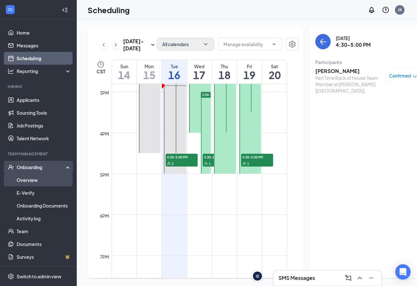
click at [31, 181] on link "Overview" at bounding box center [44, 179] width 55 height 13
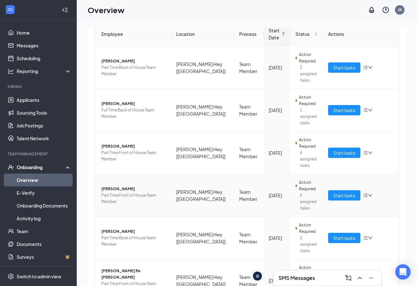
scroll to position [68, 0]
click at [344, 235] on span "Start tasks" at bounding box center [344, 238] width 22 height 7
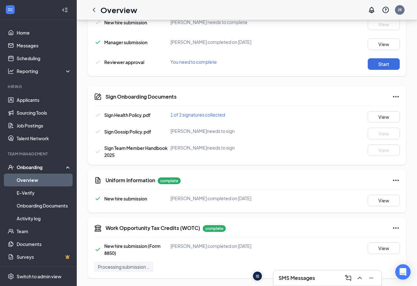
scroll to position [414, 0]
click at [378, 61] on button "Start" at bounding box center [384, 64] width 32 height 12
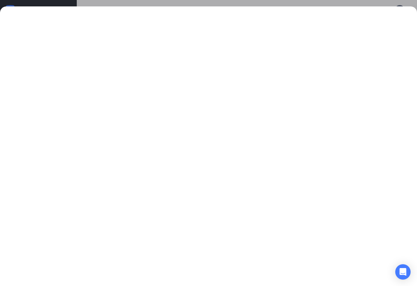
click at [320, 4] on div at bounding box center [208, 143] width 417 height 286
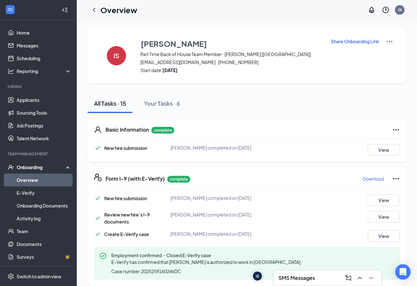
scroll to position [0, 0]
click at [291, 278] on h3 "SMS Messages" at bounding box center [297, 277] width 36 height 7
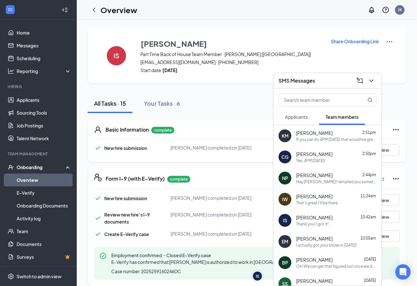
click at [307, 225] on div "Thank you! I got it!" at bounding box center [312, 223] width 32 height 5
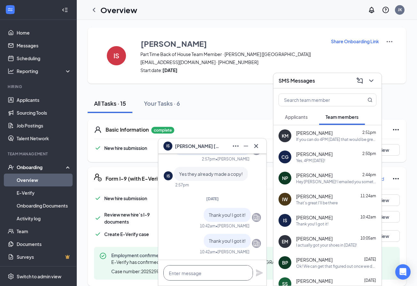
click at [208, 271] on textarea at bounding box center [209, 272] width 90 height 15
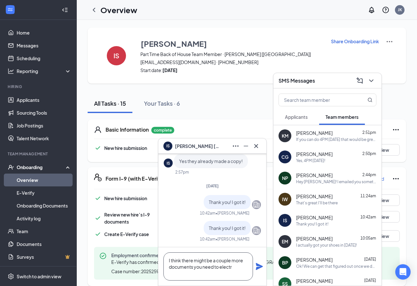
scroll to position [0, 0]
type textarea "I think there might be a couple more documents you need to electronically sign …"
click at [256, 267] on icon "Plane" at bounding box center [260, 266] width 8 height 8
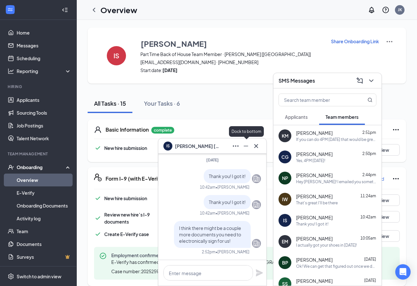
click at [246, 149] on icon "Minimize" at bounding box center [246, 146] width 8 height 8
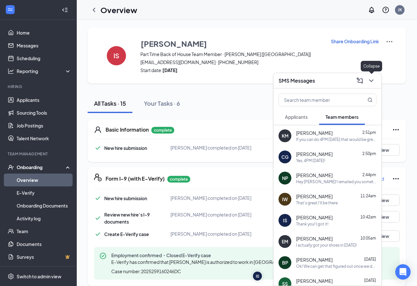
click at [373, 84] on button at bounding box center [371, 81] width 10 height 10
